Goal: Task Accomplishment & Management: Use online tool/utility

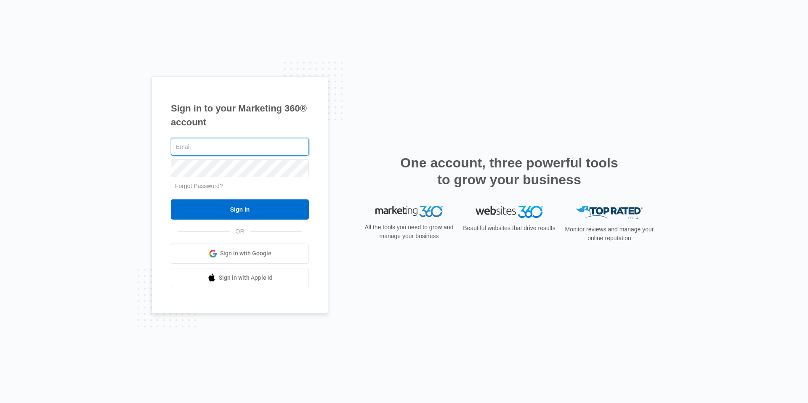
type input "[EMAIL_ADDRESS][DOMAIN_NAME]"
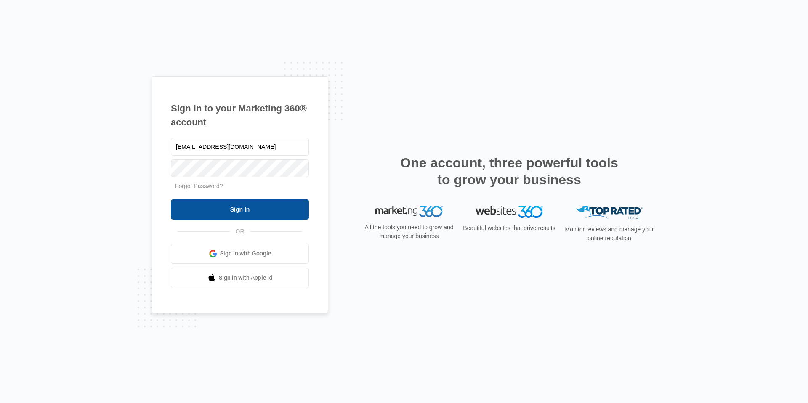
click at [244, 213] on input "Sign In" at bounding box center [240, 209] width 138 height 20
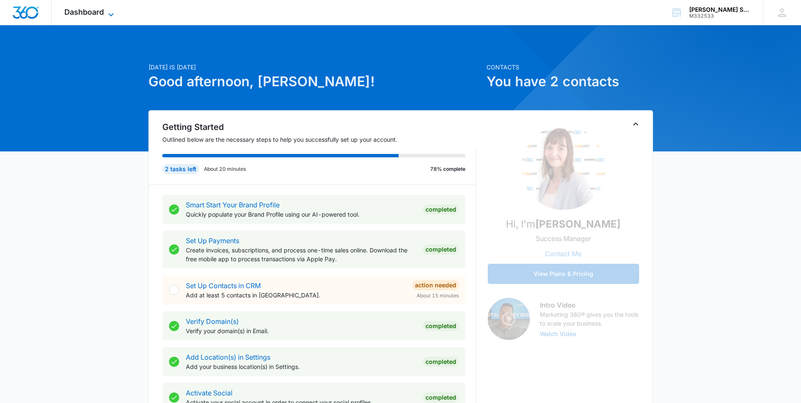
click at [93, 14] on span "Dashboard" at bounding box center [84, 12] width 40 height 9
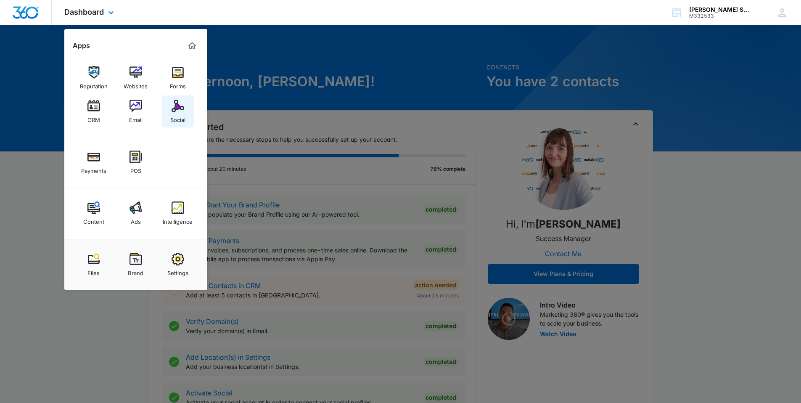
click at [176, 109] on img at bounding box center [178, 106] width 13 height 13
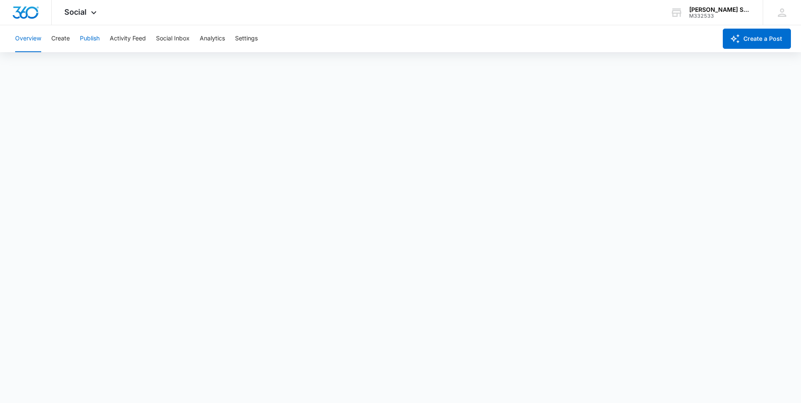
click at [85, 37] on button "Publish" at bounding box center [90, 38] width 20 height 27
click at [62, 37] on button "Create" at bounding box center [60, 38] width 19 height 27
